Goal: Information Seeking & Learning: Learn about a topic

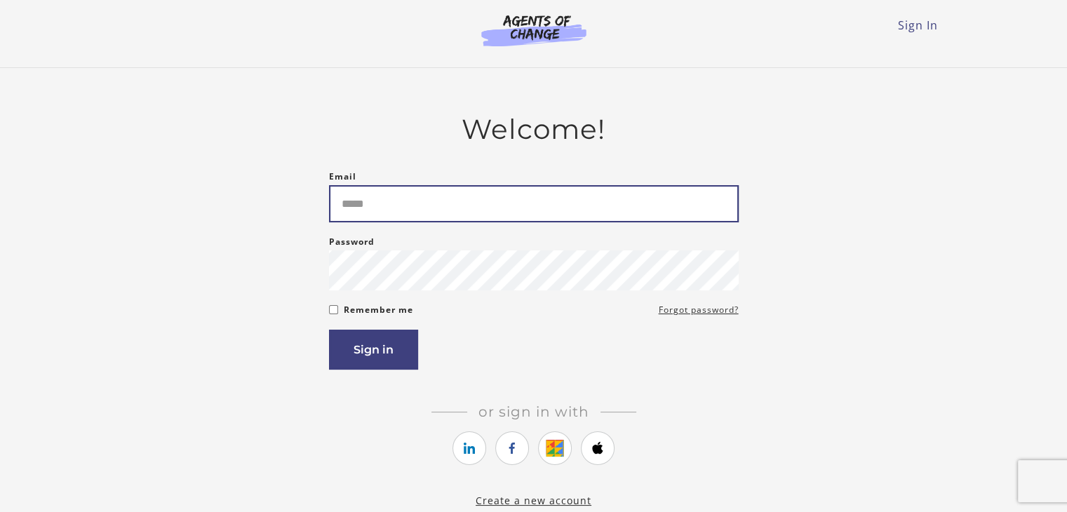
click at [479, 210] on input "Email" at bounding box center [534, 203] width 410 height 37
type input "**********"
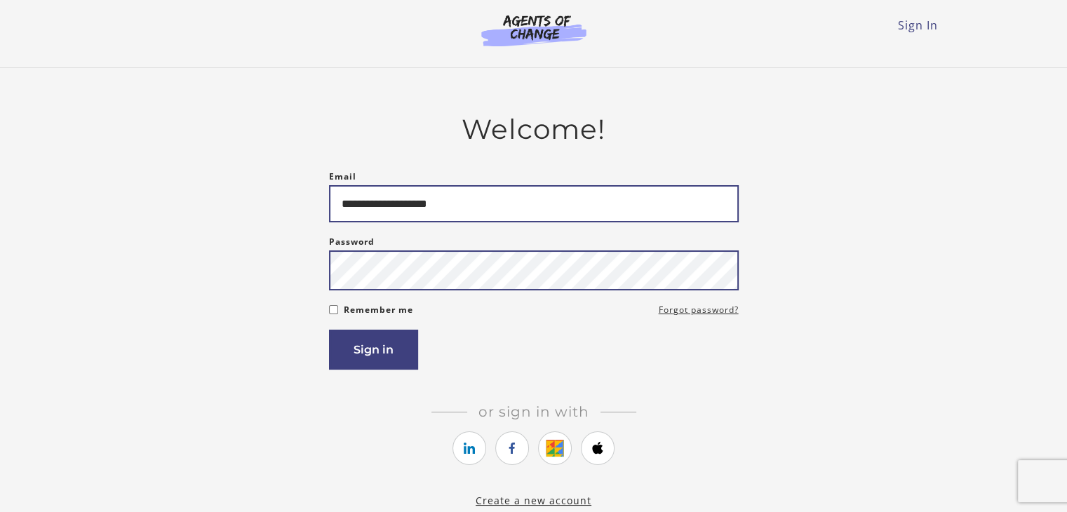
click at [329, 330] on button "Sign in" at bounding box center [373, 350] width 89 height 40
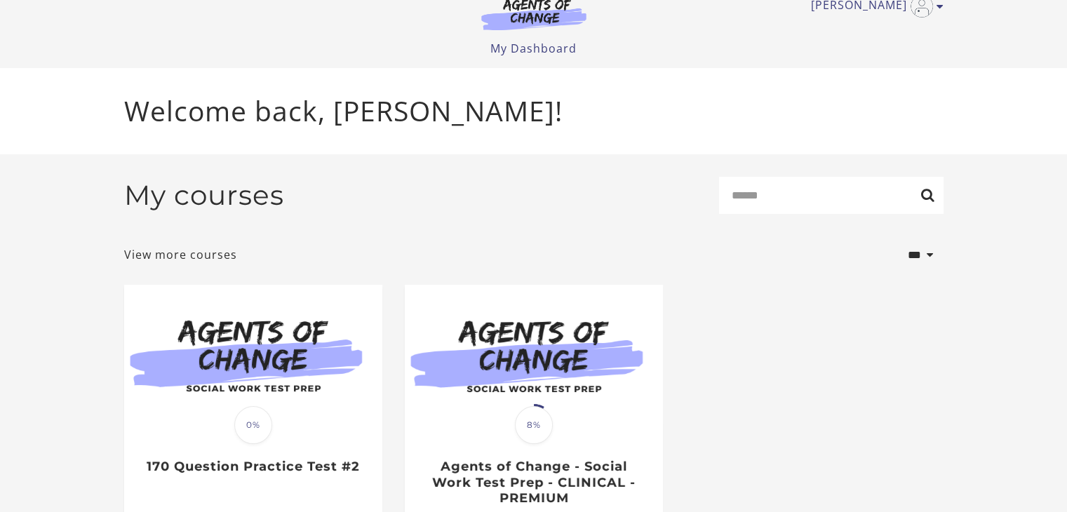
scroll to position [133, 0]
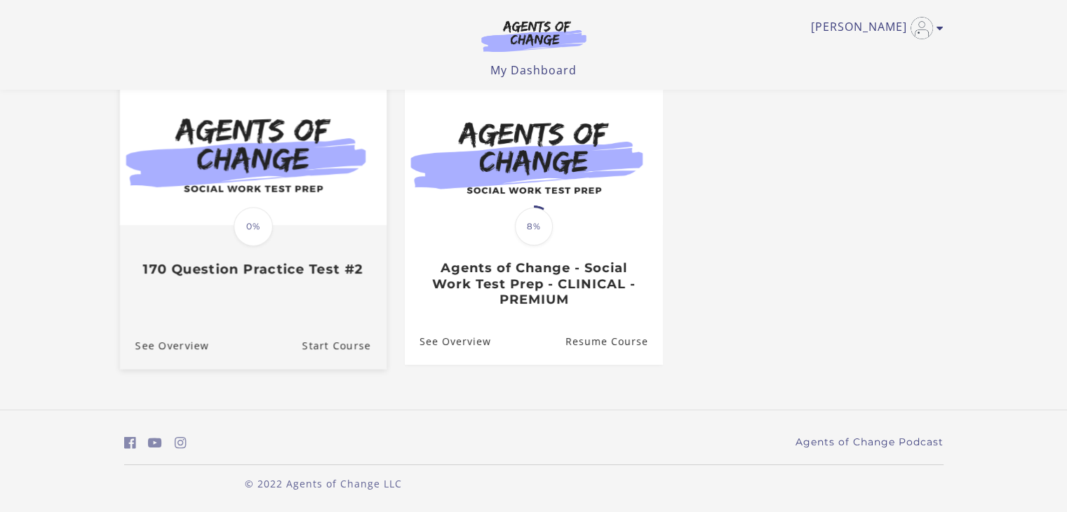
click at [293, 166] on img at bounding box center [252, 154] width 267 height 144
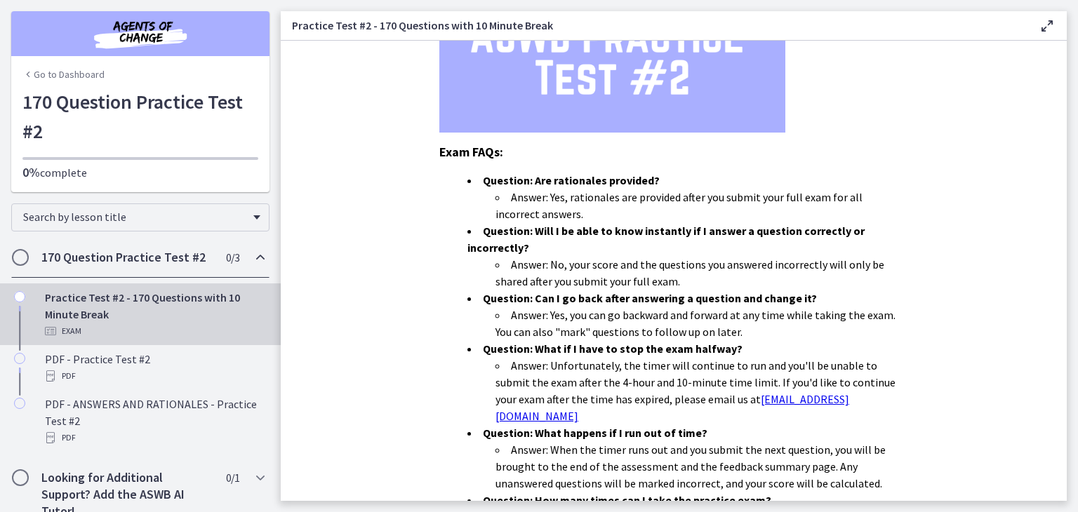
scroll to position [261, 0]
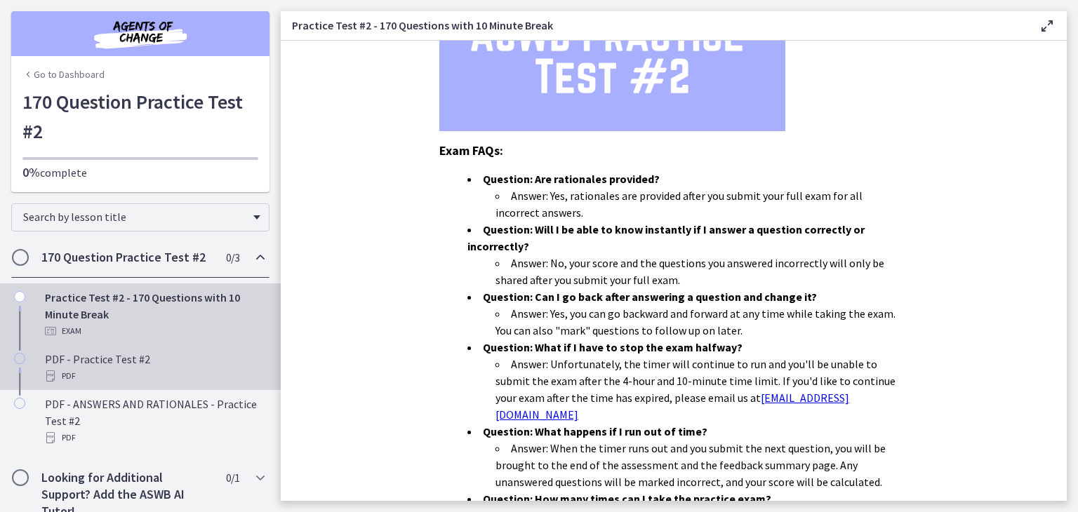
click at [168, 366] on div "PDF - Practice Test #2 PDF" at bounding box center [154, 368] width 219 height 34
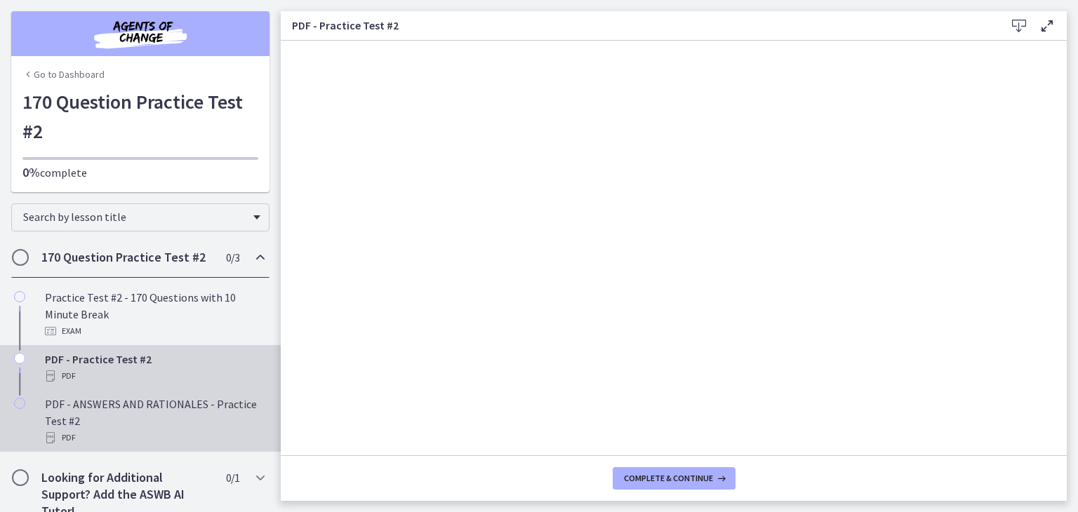
click at [124, 408] on div "PDF - ANSWERS AND RATIONALES - Practice Test #2 PDF" at bounding box center [154, 421] width 219 height 51
click at [173, 354] on div "PDF - Practice Test #2 PDF" at bounding box center [154, 368] width 219 height 34
click at [138, 414] on div "PDF - ANSWERS AND RATIONALES - Practice Test #2 PDF" at bounding box center [154, 421] width 219 height 51
click at [147, 373] on div "PDF" at bounding box center [154, 376] width 219 height 17
click at [183, 413] on div "PDF - ANSWERS AND RATIONALES - Practice Test #2 PDF" at bounding box center [154, 421] width 219 height 51
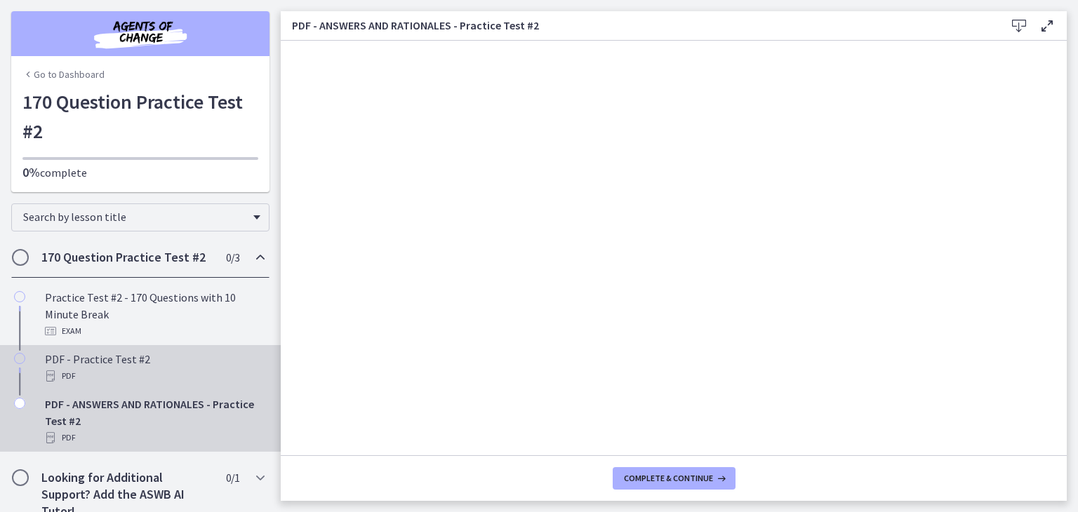
click at [140, 375] on div "PDF" at bounding box center [154, 376] width 219 height 17
click at [140, 414] on div "PDF - ANSWERS AND RATIONALES - Practice Test #2 PDF" at bounding box center [154, 421] width 219 height 51
click at [161, 381] on div "PDF" at bounding box center [154, 376] width 219 height 17
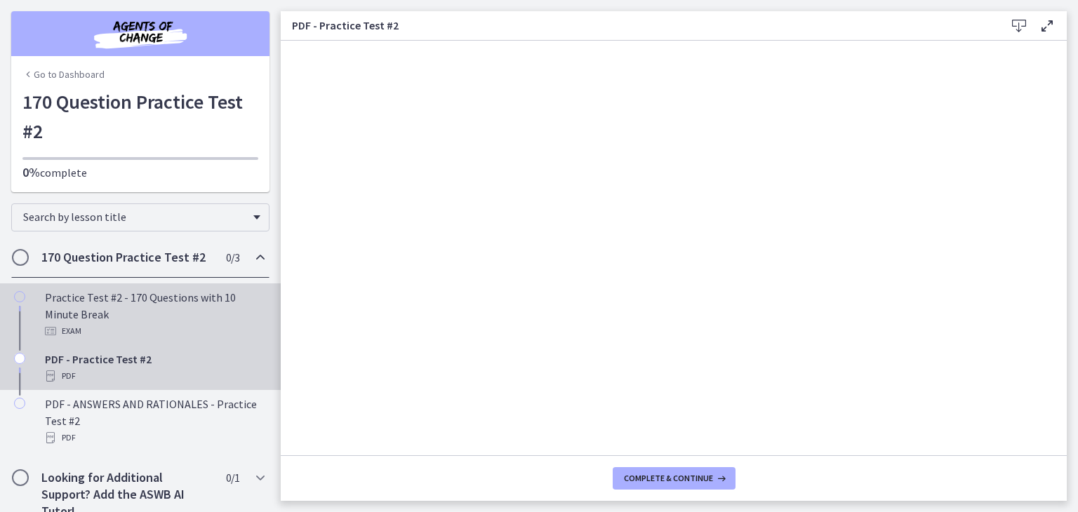
click at [153, 319] on div "Practice Test #2 - 170 Questions with 10 Minute Break Exam" at bounding box center [154, 314] width 219 height 51
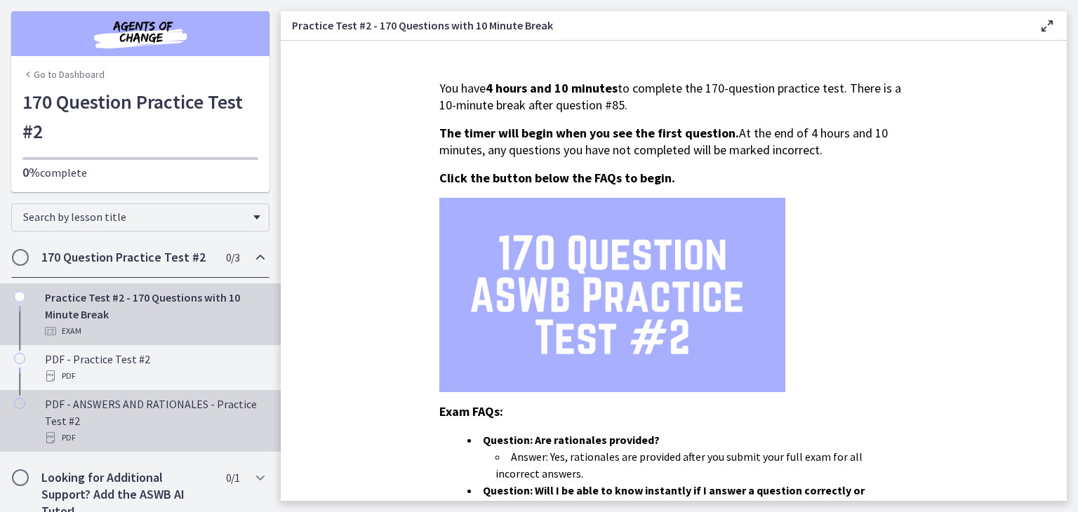
click at [145, 419] on div "PDF - ANSWERS AND RATIONALES - Practice Test #2 PDF" at bounding box center [154, 421] width 219 height 51
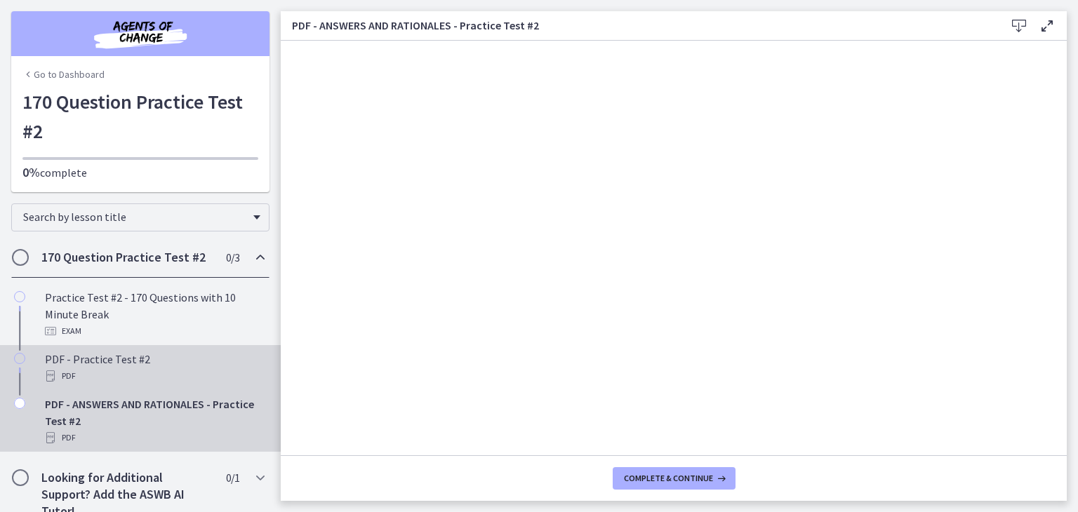
click at [87, 364] on div "PDF - Practice Test #2 PDF" at bounding box center [154, 368] width 219 height 34
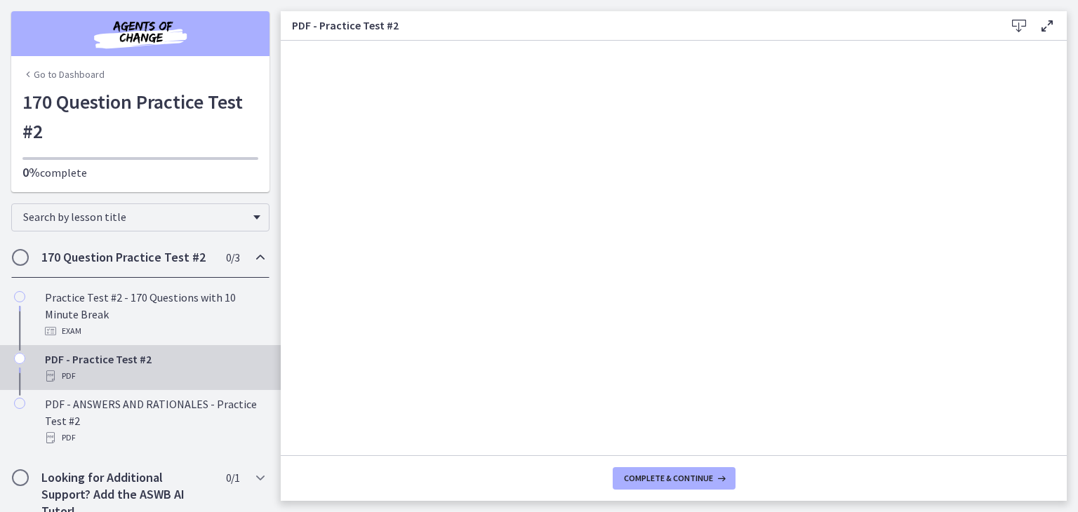
scroll to position [20, 0]
